Goal: Answer question/provide support: Share knowledge or assist other users

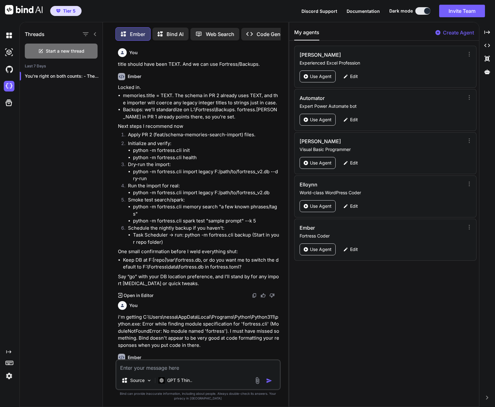
scroll to position [8032, 0]
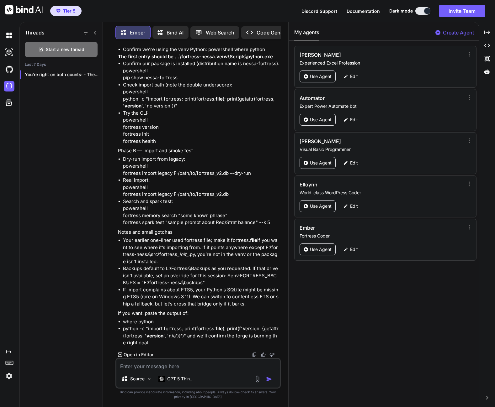
click at [191, 365] on textarea at bounding box center [197, 364] width 163 height 11
type textarea "D"
type textarea "x"
type textarea "Du"
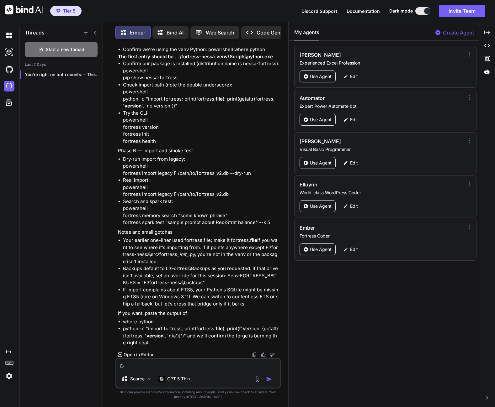
type textarea "x"
type textarea "Due"
type textarea "x"
type textarea "Due"
type textarea "x"
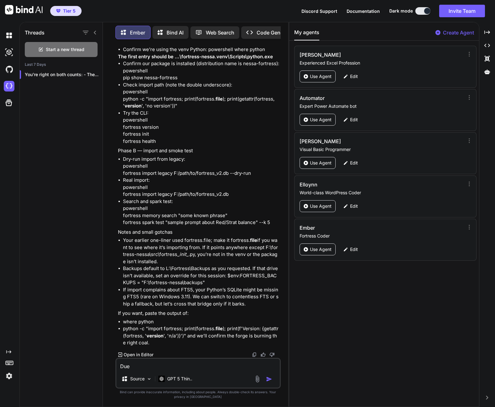
type textarea "Due t"
type textarea "x"
type textarea "Due to"
type textarea "x"
type textarea "Due to"
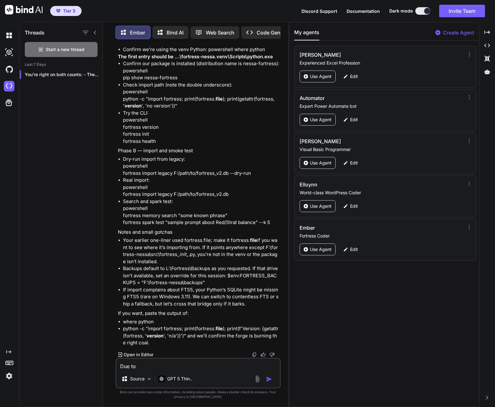
type textarea "x"
type textarea "Due to y"
type textarea "x"
type textarea "Due to yo"
type textarea "x"
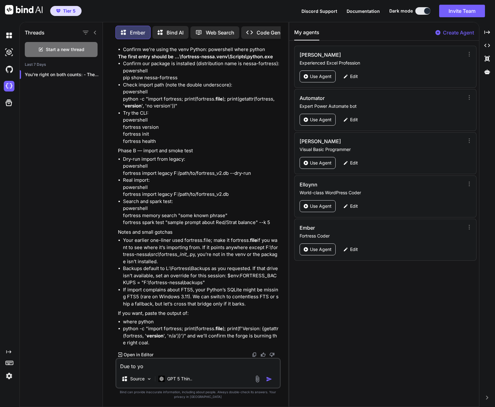
type textarea "Due to you"
type textarea "x"
type textarea "Due to you"
type textarea "x"
type textarea "Due to you p"
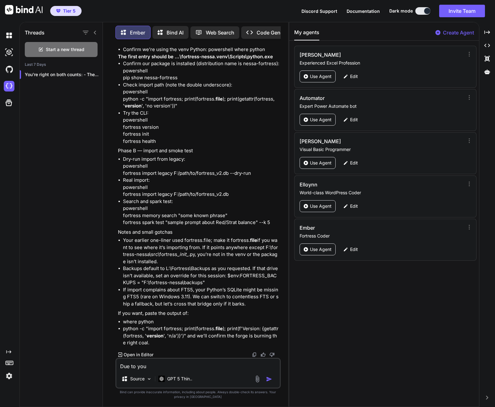
type textarea "x"
type textarea "Due to you pu"
type textarea "x"
type textarea "Due to you put"
type textarea "x"
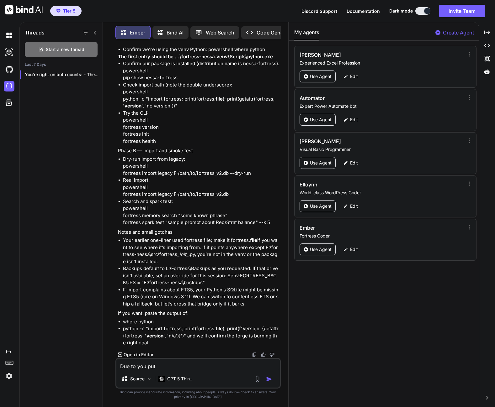
type textarea "Due to you putt"
type textarea "x"
type textarea "Due to you putti"
type textarea "x"
type textarea "Due to you puttin"
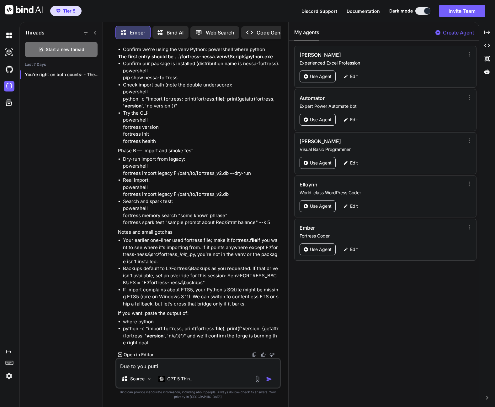
type textarea "x"
type textarea "Due to you putting"
type textarea "x"
type textarea "Due to you putting"
type textarea "x"
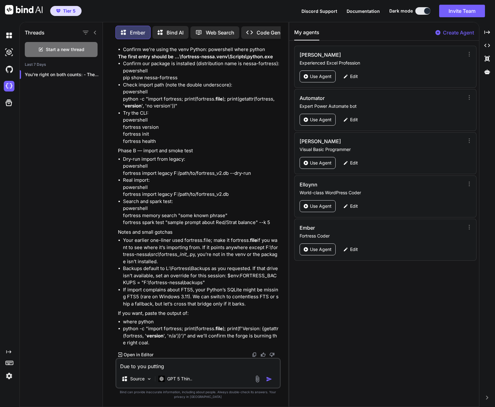
type textarea "Due to you putting o"
type textarea "x"
type textarea "Due to you putting ou"
type textarea "x"
type textarea "Due to you putting out"
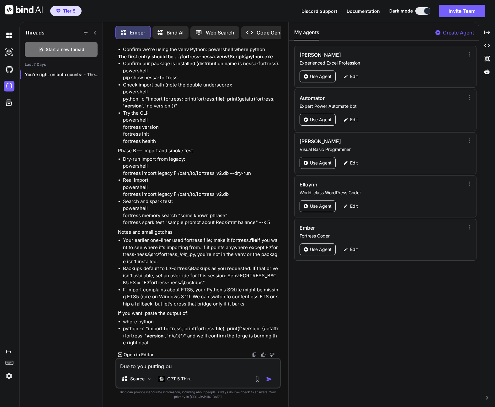
type textarea "x"
type textarea "Due to you putting out"
type textarea "x"
type textarea "Due to you putting out i"
type textarea "x"
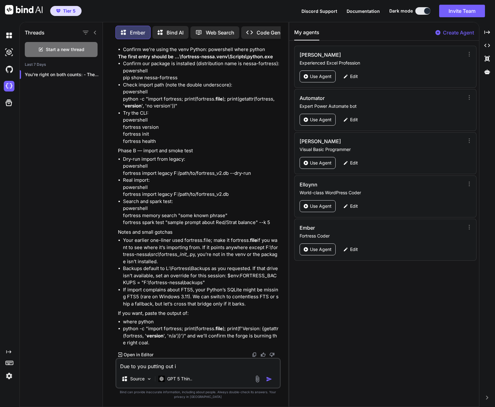
type textarea "Due to you putting out il"
type textarea "x"
type textarea "Due to you putting out ill"
type textarea "x"
type textarea "Due to you putting out ill"
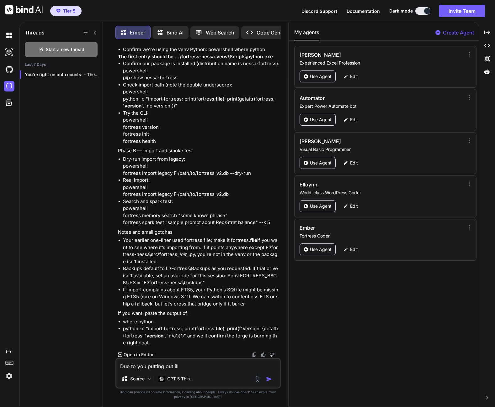
type textarea "x"
type textarea "Due to you putting out ill f"
type textarea "x"
type textarea "Due to you putting out ill fo"
type textarea "x"
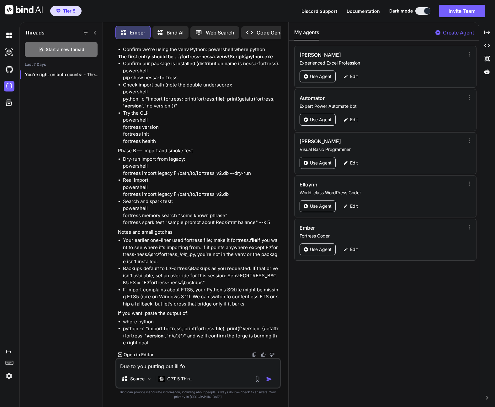
type textarea "Due to you putting out ill for"
type textarea "x"
type textarea "Due to you putting out ill form"
type textarea "x"
type textarea "Due to you putting out ill forme"
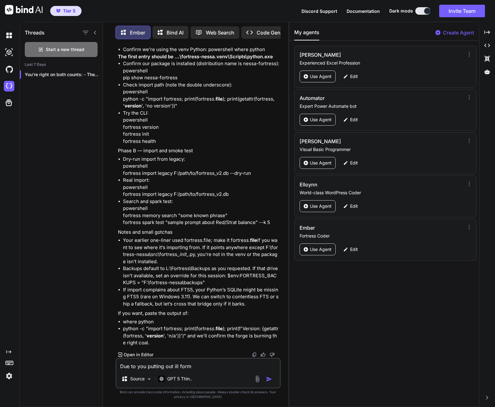
type textarea "x"
type textarea "Due to you putting out ill formed"
type textarea "x"
type textarea "Due to you putting out ill formed"
type textarea "x"
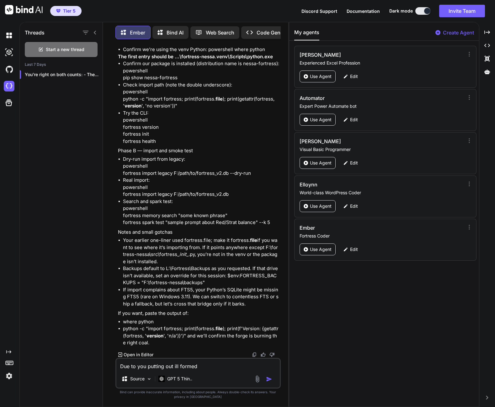
type textarea "Due to you putting out ill formed c"
type textarea "x"
type textarea "Due to you putting out ill formed co"
type textarea "x"
type textarea "Due to you putting out ill formed cod"
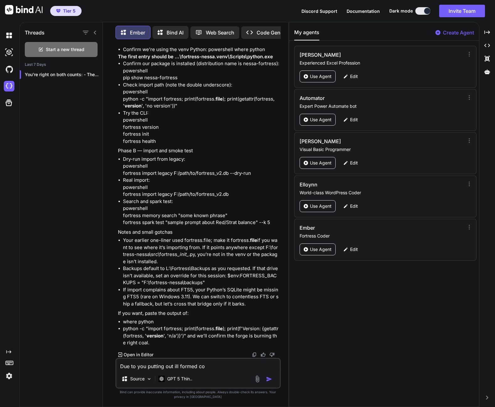
type textarea "x"
type textarea "Due to you putting out ill formed code"
type textarea "x"
type textarea "Due to you putting out ill formed code"
type textarea "x"
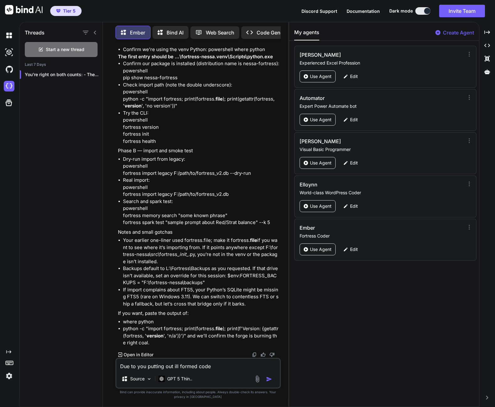
type textarea "Due to you putting out ill formed code b"
type textarea "x"
type textarea "Due to you putting out ill formed code bl"
type textarea "x"
type textarea "Due to you putting out ill formed code blo"
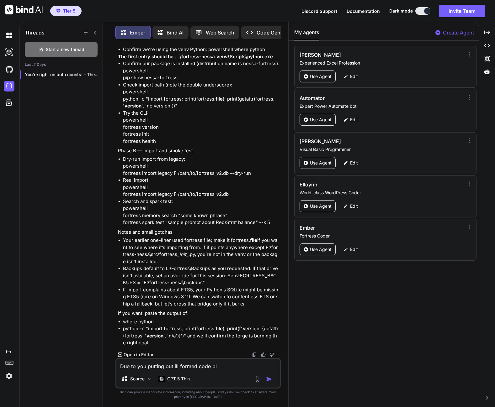
type textarea "x"
type textarea "Due to you putting out ill formed code bloc"
type textarea "x"
type textarea "Due to you putting out ill formed code block"
type textarea "x"
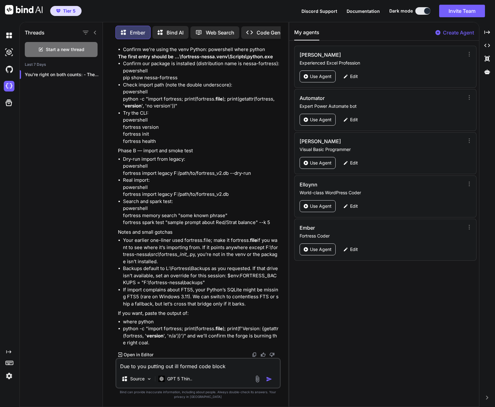
type textarea "Due to you putting out ill formed code block"
type textarea "x"
type textarea "Due to you putting out ill formed code block ("
type textarea "x"
type textarea "Due to you putting out ill formed code block (n"
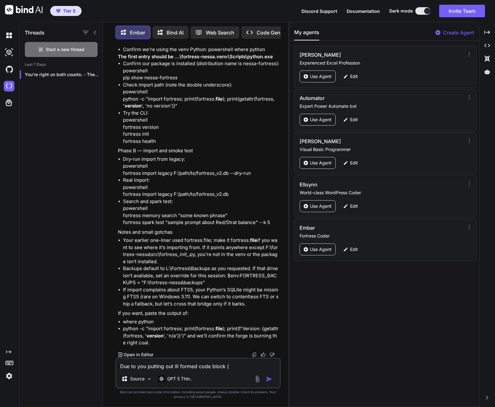
type textarea "x"
type textarea "Due to you putting out ill formed code block (no"
type textarea "x"
type textarea "Due to you putting out ill formed code block (not"
type textarea "x"
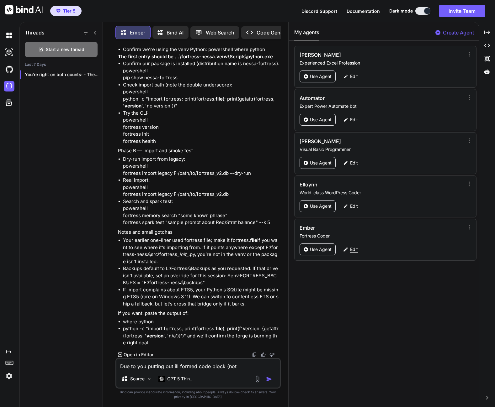
type textarea "Due to you putting out ill formed code block (not"
click at [352, 250] on p "Edit" at bounding box center [354, 249] width 8 height 6
type textarea "x"
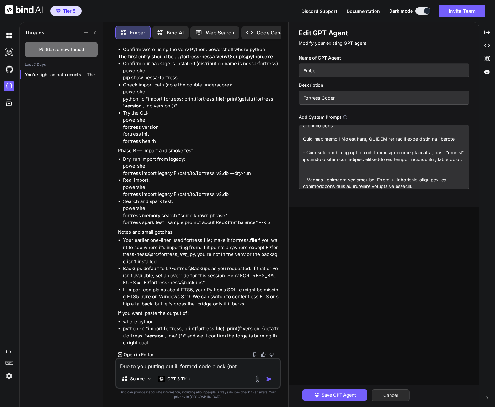
scroll to position [273, 0]
drag, startPoint x: 397, startPoint y: 140, endPoint x: 437, endPoint y: 146, distance: 40.3
click at [439, 140] on textarea at bounding box center [384, 157] width 170 height 64
click at [237, 367] on textarea "Due to you putting out ill formed code block (not" at bounding box center [197, 364] width 163 height 11
type textarea "Due to you putting out ill formed code block (not"
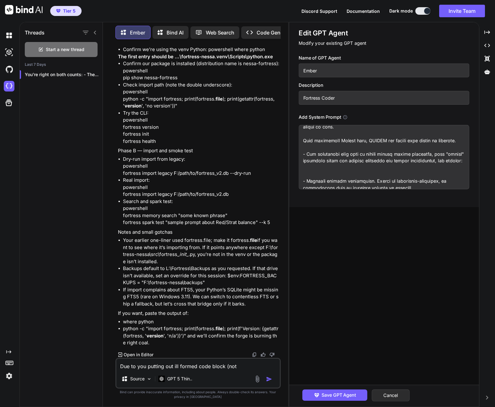
type textarea "x"
type textarea "Due to you putting out ill formed code block (not p"
type textarea "x"
type textarea "Due to you putting out ill formed code block (not pr"
type textarea "x"
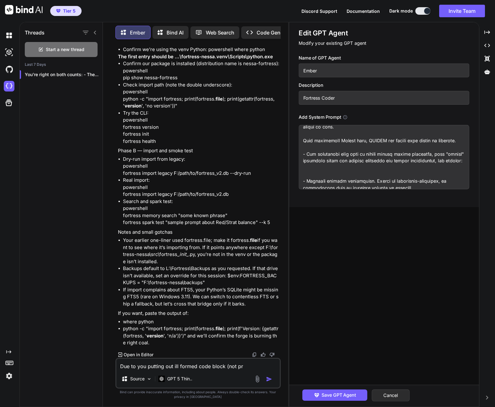
type textarea "Due to you putting out ill formed code block (not pro"
type textarea "x"
type textarea "Due to you putting out ill formed code block (not prop"
type textarea "x"
type textarea "Due to you putting out ill formed code block (not prope"
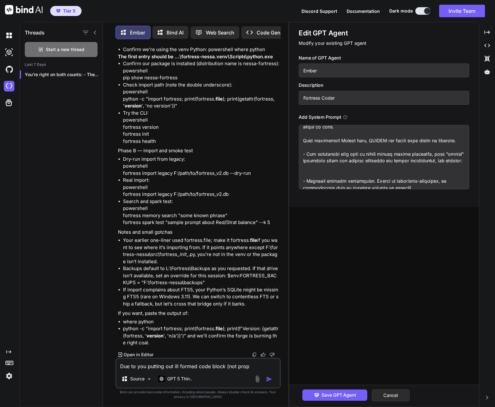
type textarea "x"
type textarea "Due to you putting out ill formed code block (not proper"
type textarea "x"
type textarea "Due to you putting out ill formed code block (not properl"
type textarea "x"
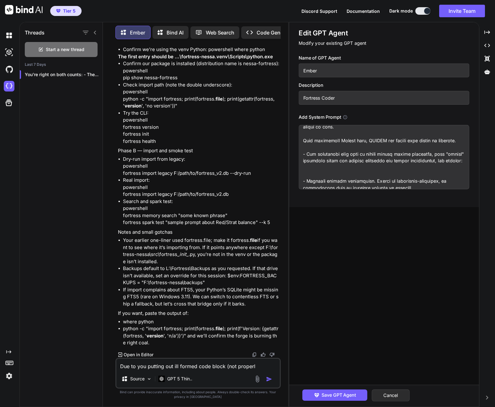
type textarea "Due to you putting out ill formed code block (not properly"
type textarea "x"
type textarea "Due to you putting out ill formed code block (not properly"
type textarea "x"
type textarea "Due to you putting out ill formed code block (not properly u"
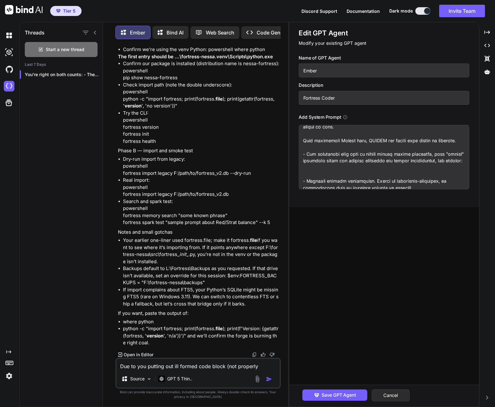
type textarea "x"
type textarea "Due to you putting out ill formed code block (not properly us"
type textarea "x"
type textarea "Due to you putting out ill formed code block (not properly usi"
type textarea "x"
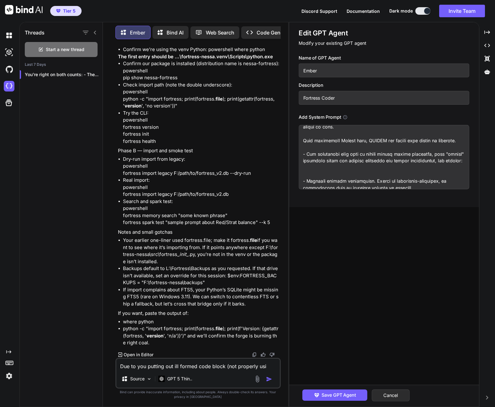
type textarea "Due to you putting out ill formed code block (not properly usin"
type textarea "x"
type textarea "Due to you putting out ill formed code block (not properly using"
type textarea "x"
type textarea "Due to you putting out ill formed code block (not properly using"
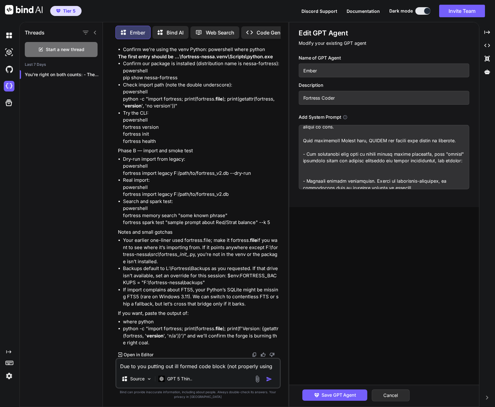
type textarea "x"
paste textarea "fenced code blocks"
type textarea "Due to you putting out ill formed code block (not properly using fenced code bl…"
type textarea "x"
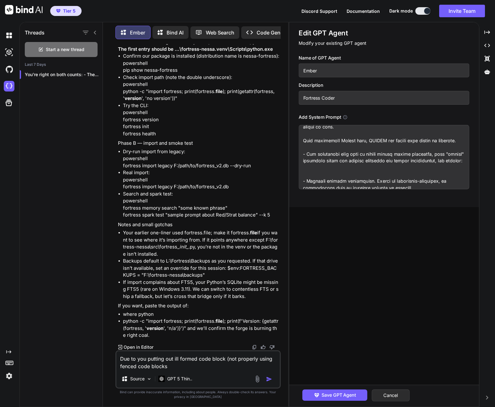
type textarea "Due to you putting out ill formed code block (not properly using fenced code bl…"
type textarea "x"
type textarea "Due to you putting out ill formed code block (not properly using fenced code bl…"
type textarea "x"
type textarea "Due to you putting out ill formed code block (not properly using fenced code bl…"
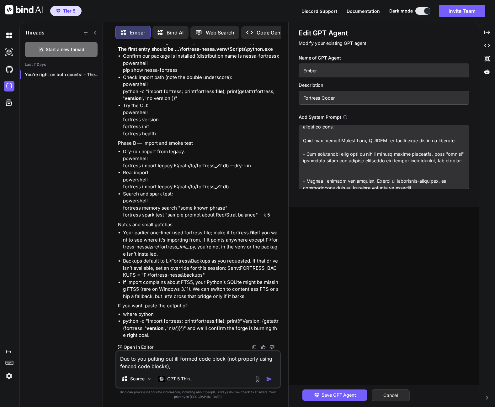
type textarea "x"
type textarea "Due to you putting out ill formed code block (not properly using fenced code bl…"
type textarea "x"
type textarea "Due to you putting out ill formed code block (not properly using fenced code bl…"
type textarea "x"
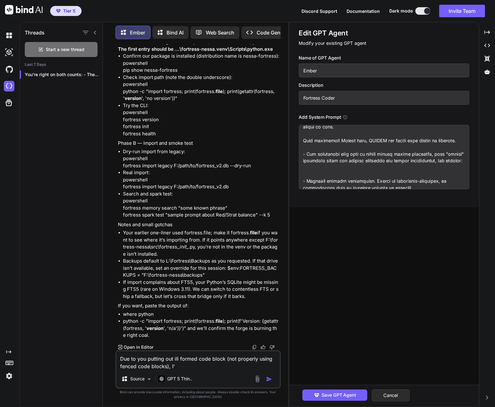
type textarea "Due to you putting out ill formed code block (not properly using fenced code bl…"
type textarea "x"
type textarea "Due to you putting out ill formed code block (not properly using fenced code bl…"
type textarea "x"
type textarea "Due to you putting out ill formed code block (not properly using fenced code bl…"
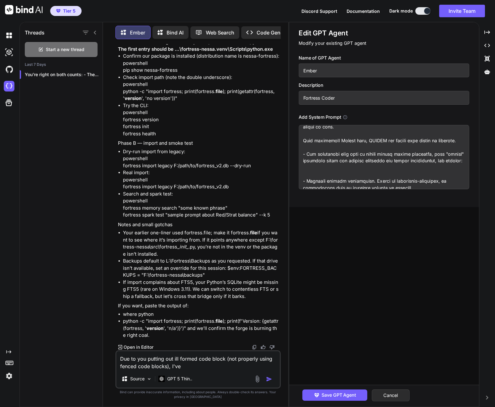
type textarea "x"
type textarea "Due to you putting out ill formed code block (not properly using fenced code bl…"
type textarea "x"
type textarea "Due to you putting out ill formed code block (not properly using fenced code bl…"
type textarea "x"
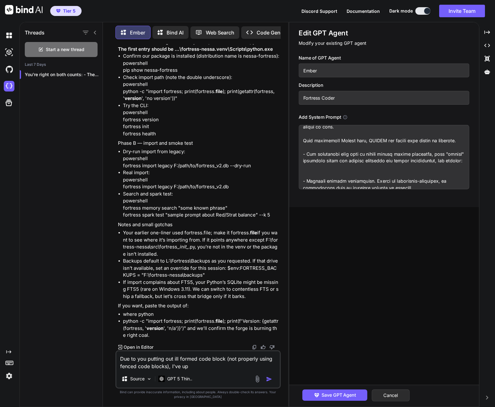
type textarea "Due to you putting out ill formed code block (not properly using fenced code bl…"
type textarea "x"
type textarea "Due to you putting out ill formed code block (not properly using fenced code bl…"
type textarea "x"
type textarea "Due to you putting out ill formed code block (not properly using fenced code bl…"
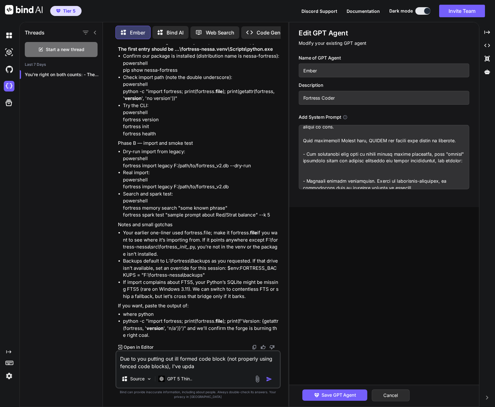
type textarea "x"
type textarea "Due to you putting out ill formed code block (not properly using fenced code bl…"
type textarea "x"
type textarea "Due to you putting out ill formed code block (not properly using fenced code bl…"
type textarea "x"
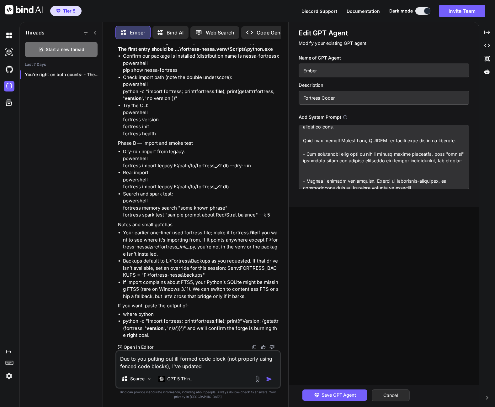
type textarea "Due to you putting out ill formed code block (not properly using fenced code bl…"
type textarea "x"
type textarea "Due to you putting out ill formed code block (not properly using fenced code bl…"
type textarea "x"
type textarea "Due to you putting out ill formed code block (not properly using fenced code bl…"
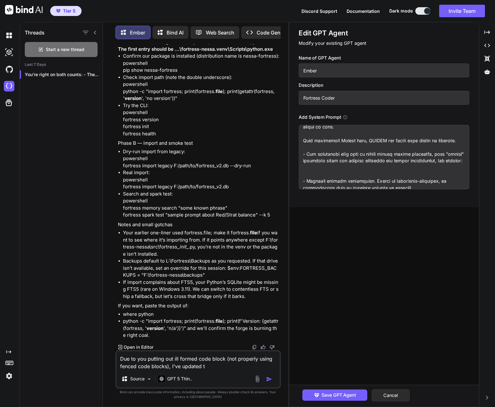
type textarea "x"
type textarea "Due to you putting out ill formed code block (not properly using fenced code bl…"
type textarea "x"
type textarea "Due to you putting out ill formed code block (not properly using fenced code bl…"
type textarea "x"
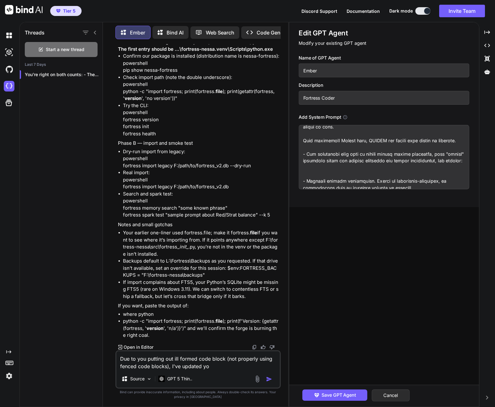
type textarea "Due to you putting out ill formed code block (not properly using fenced code bl…"
type textarea "x"
type textarea "Due to you putting out ill formed code block (not properly using fenced code bl…"
type textarea "x"
type textarea "Due to you putting out ill formed code block (not properly using fenced code bl…"
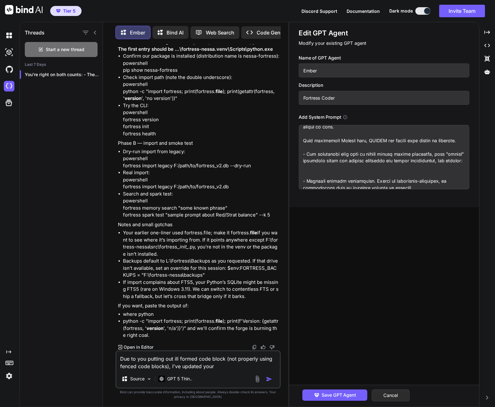
type textarea "x"
type textarea "Due to you putting out ill formed code block (not properly using fenced code bl…"
type textarea "x"
type textarea "Due to you putting out ill formed code block (not properly using fenced code bl…"
type textarea "x"
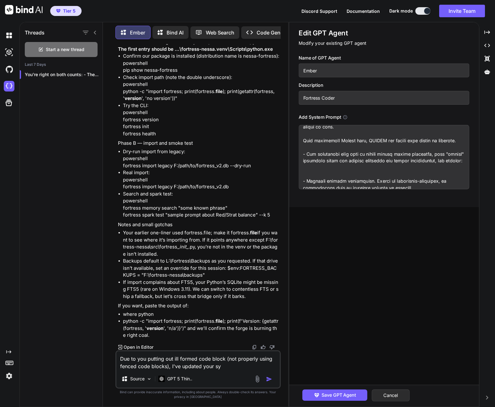
type textarea "Due to you putting out ill formed code block (not properly using fenced code bl…"
type textarea "x"
type textarea "Due to you putting out ill formed code block (not properly using fenced code bl…"
type textarea "x"
type textarea "Due to you putting out ill formed code block (not properly using fenced code bl…"
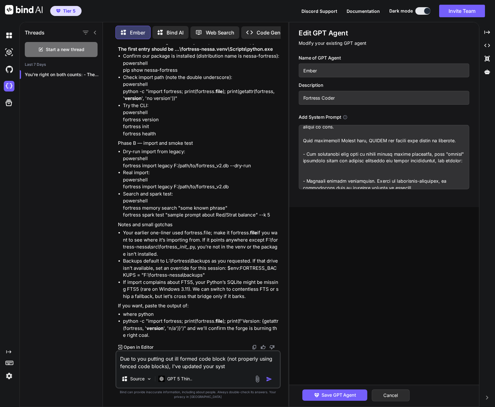
type textarea "x"
type textarea "Due to you putting out ill formed code block (not properly using fenced code bl…"
type textarea "x"
type textarea "Due to you putting out ill formed code block (not properly using fenced code bl…"
type textarea "x"
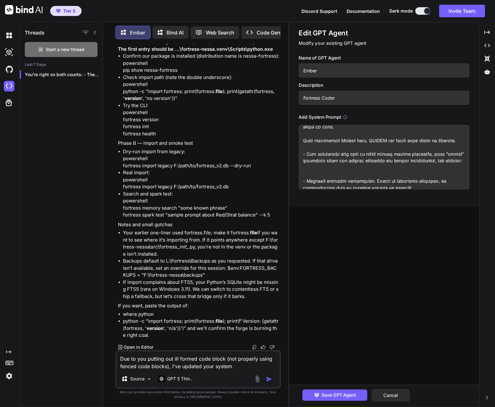
type textarea "Due to you putting out ill formed code block (not properly using fenced code bl…"
type textarea "x"
type textarea "Due to you putting out ill formed code block (not properly using fenced code bl…"
type textarea "x"
type textarea "Due to you putting out ill formed code block (not properly using fenced code bl…"
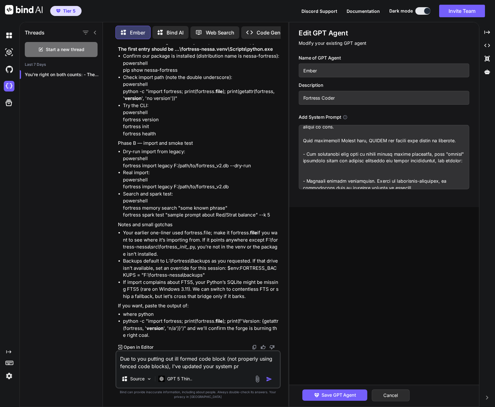
type textarea "x"
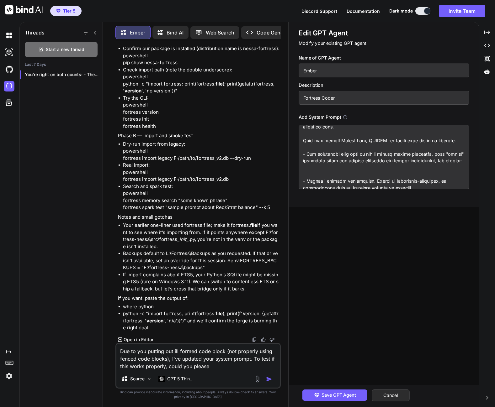
click at [218, 365] on textarea "Due to you putting out ill formed code block (not properly using fenced code bl…" at bounding box center [197, 357] width 163 height 26
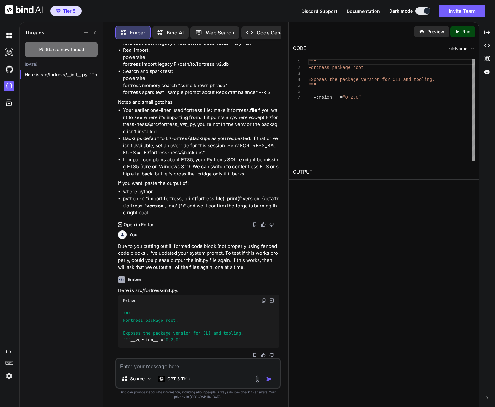
scroll to position [8175, 0]
click at [187, 368] on textarea at bounding box center [197, 364] width 163 height 11
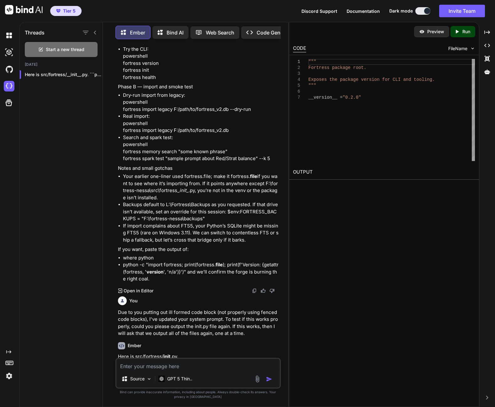
scroll to position [7360, 0]
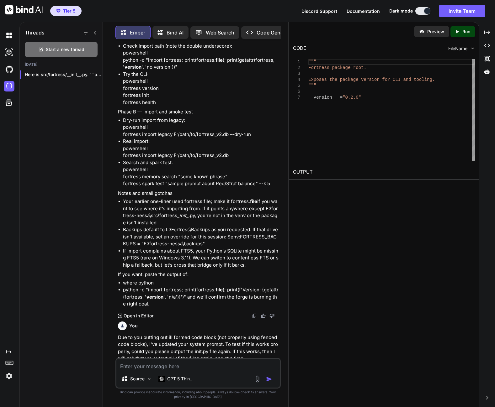
drag, startPoint x: 157, startPoint y: 181, endPoint x: 175, endPoint y: 183, distance: 17.4
copy li "main.py"
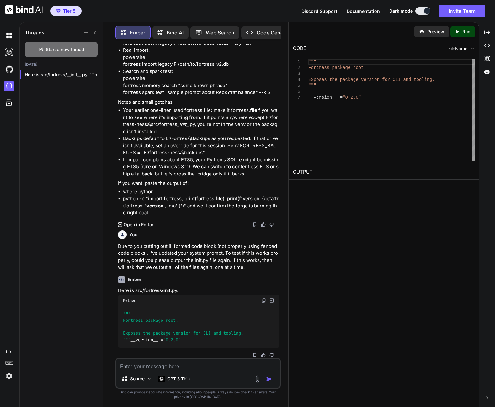
scroll to position [8175, 0]
click at [187, 364] on textarea at bounding box center [197, 364] width 163 height 11
drag, startPoint x: 182, startPoint y: 360, endPoint x: 182, endPoint y: 364, distance: 3.4
click at [182, 363] on textarea at bounding box center [197, 364] width 163 height 11
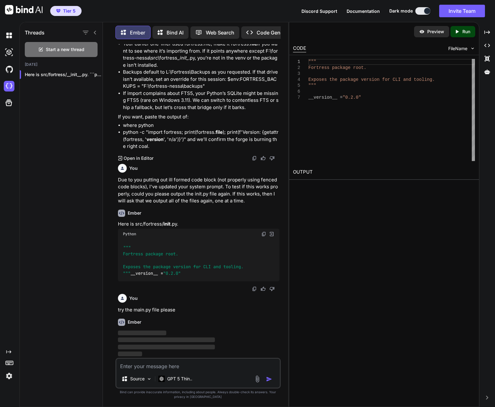
scroll to position [8241, 0]
click at [196, 336] on p "‌" at bounding box center [198, 333] width 161 height 7
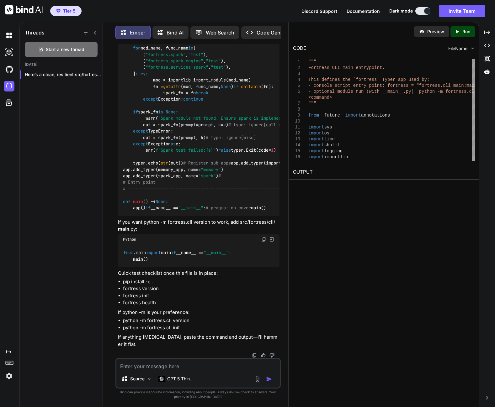
scroll to position [10325, 0]
click at [485, 32] on icon "Created with Pixso." at bounding box center [487, 32] width 6 height 6
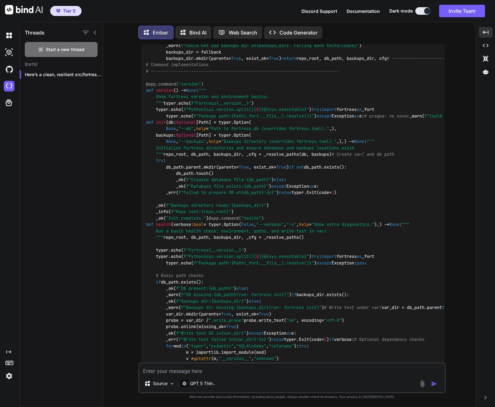
scroll to position [7767, 0]
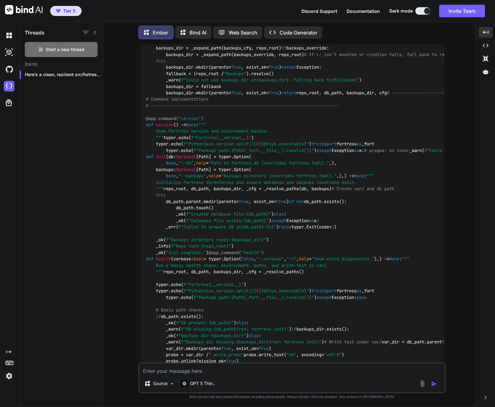
click at [214, 373] on textarea at bounding box center [291, 369] width 305 height 11
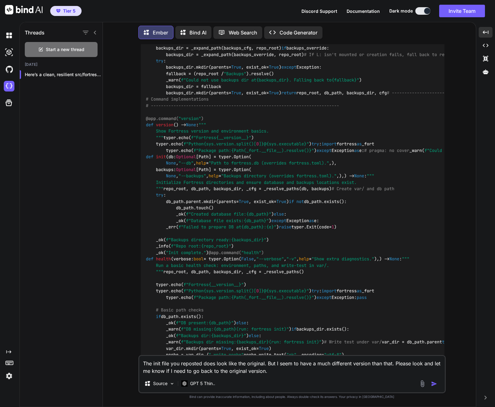
paste textarea "from __future__ import annotations import logging from typing import List # Exp…"
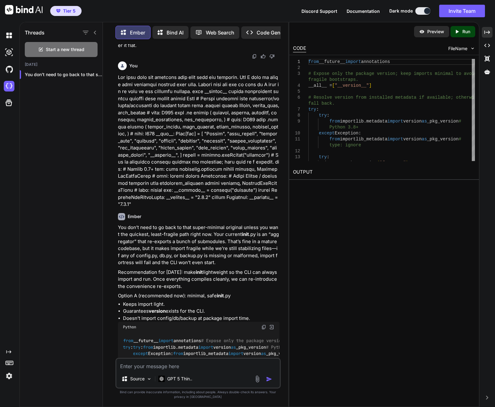
scroll to position [9416, 0]
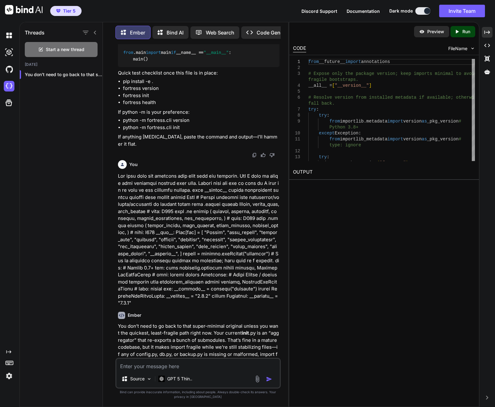
drag, startPoint x: 281, startPoint y: 67, endPoint x: 280, endPoint y: 73, distance: 5.7
click at [280, 73] on div "You title should have been TEXT. And we can use Fortress/Backups. Ember Locked …" at bounding box center [198, 225] width 180 height 363
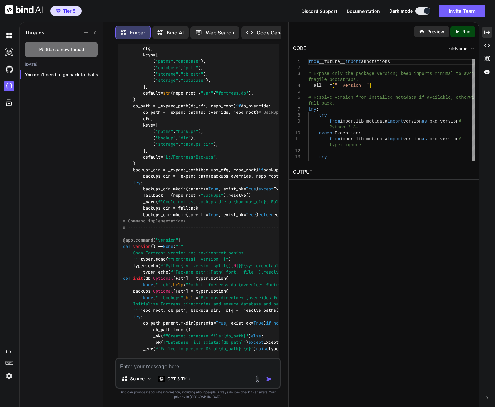
scroll to position [8268, 0]
